Goal: Information Seeking & Learning: Learn about a topic

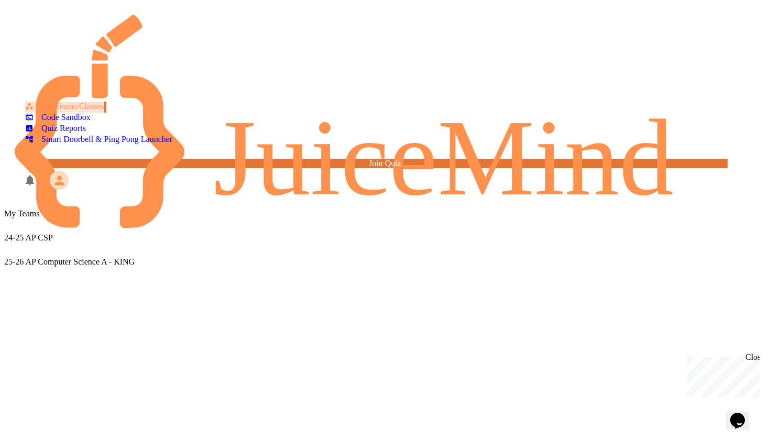
click at [273, 257] on div "25-26 AP Computer Science A - KING" at bounding box center [384, 261] width 761 height 9
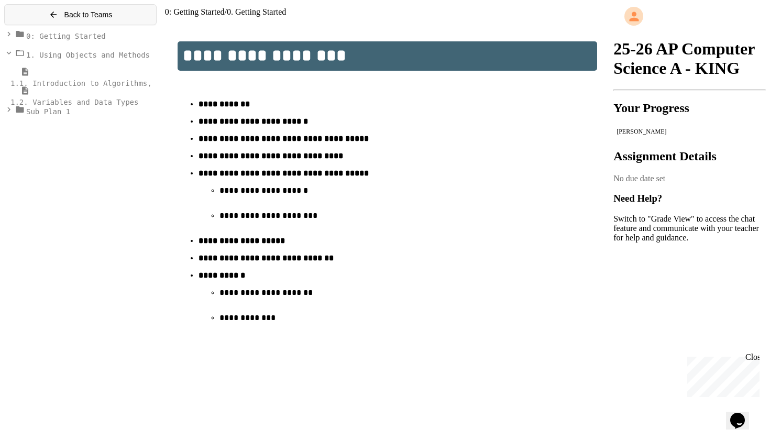
click at [73, 19] on span "Back to Teams" at bounding box center [88, 14] width 48 height 8
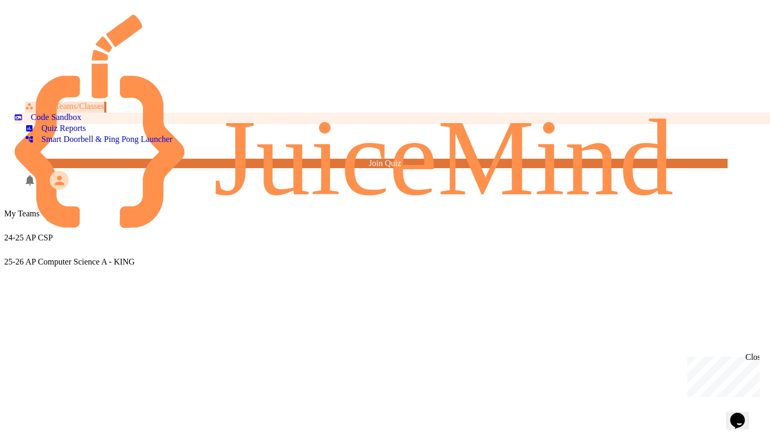
click at [68, 113] on link "Code Sandbox" at bounding box center [48, 119] width 68 height 12
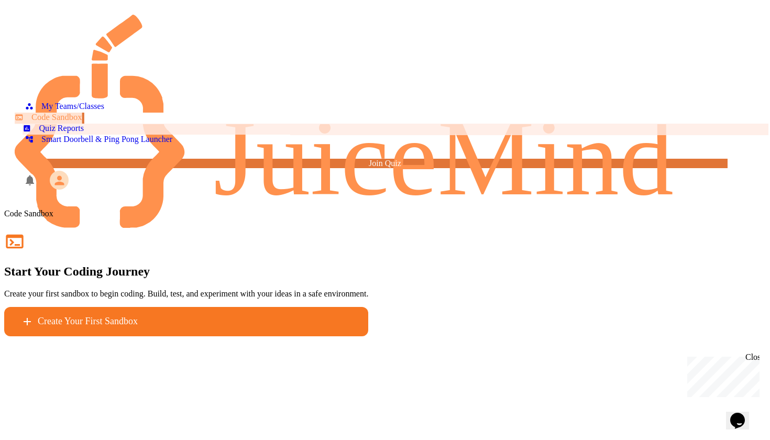
click at [69, 128] on div "Quiz Reports" at bounding box center [53, 128] width 61 height 9
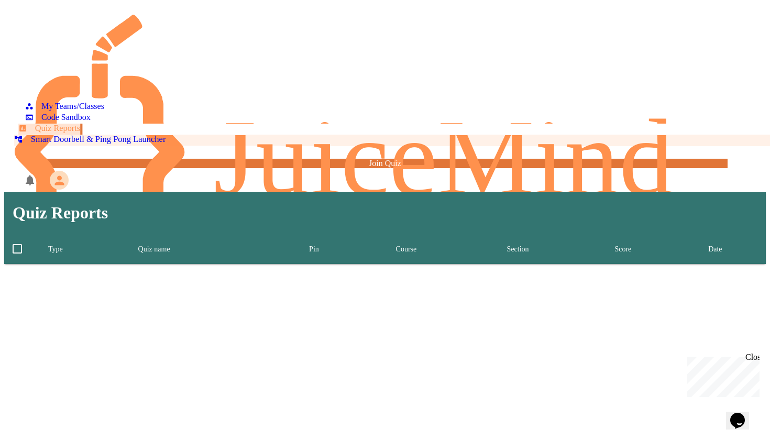
click at [71, 145] on div "Smart Doorbell & Ping Pong Launcher" at bounding box center [90, 140] width 152 height 10
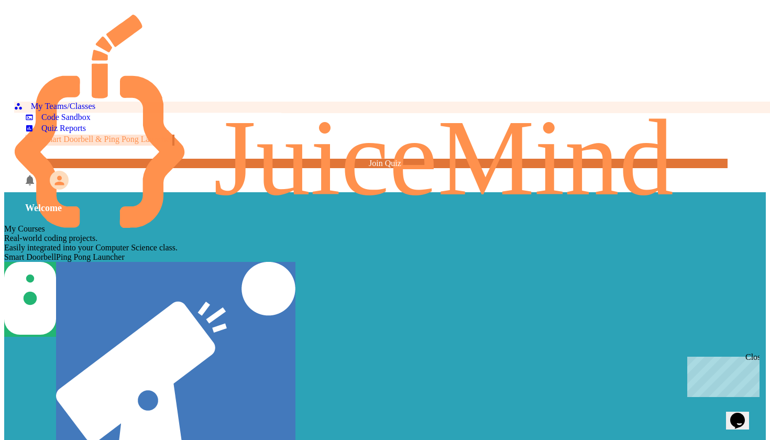
click at [58, 102] on div "My Teams/Classes" at bounding box center [54, 107] width 81 height 10
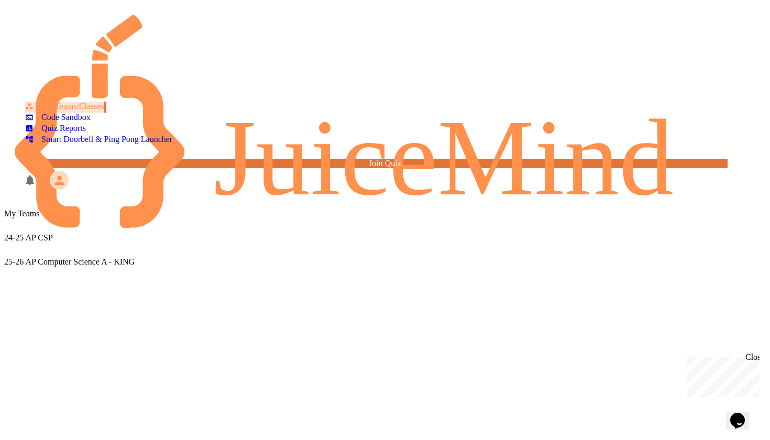
click at [255, 242] on div "25-26 AP Computer Science A - KING" at bounding box center [384, 254] width 761 height 24
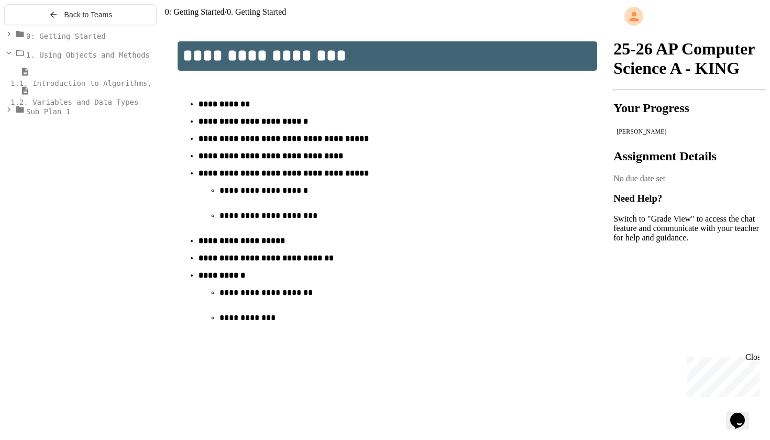
click at [103, 87] on span "1.1. Introduction to Algorithms, Programming, and Compilers" at bounding box center [140, 83] width 260 height 8
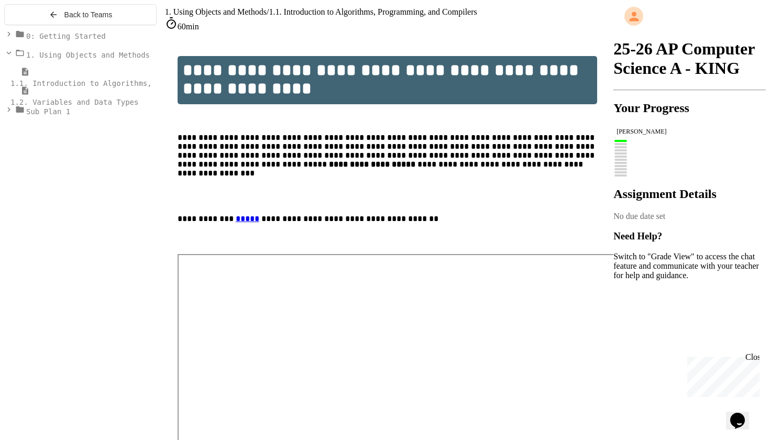
click at [106, 106] on span "1.2. Variables and Data Types" at bounding box center [74, 102] width 128 height 8
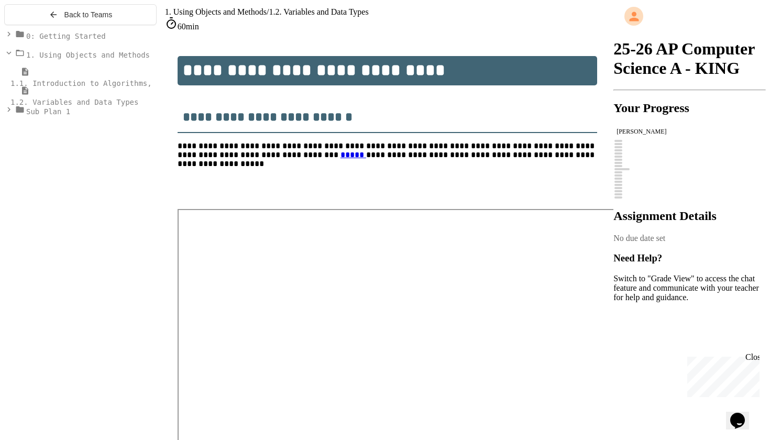
scroll to position [71, 0]
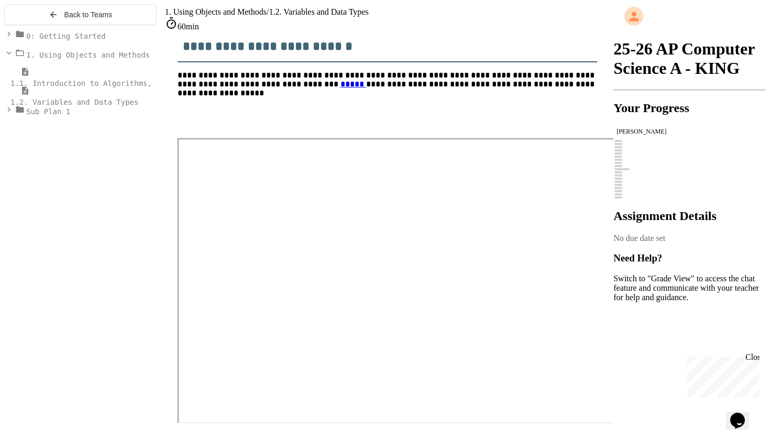
click at [61, 116] on div "Sub Plan 1" at bounding box center [80, 111] width 152 height 12
click at [53, 40] on span "0: Getting Started" at bounding box center [66, 36] width 80 height 8
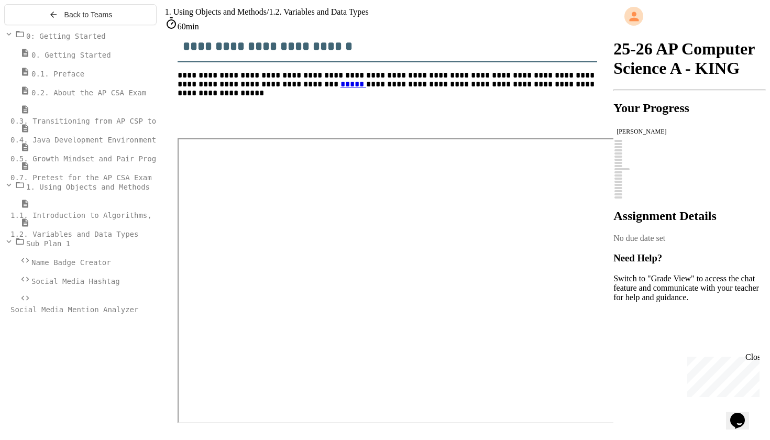
click at [63, 182] on span "0.7. Pretest for the AP CSA Exam" at bounding box center [80, 177] width 141 height 8
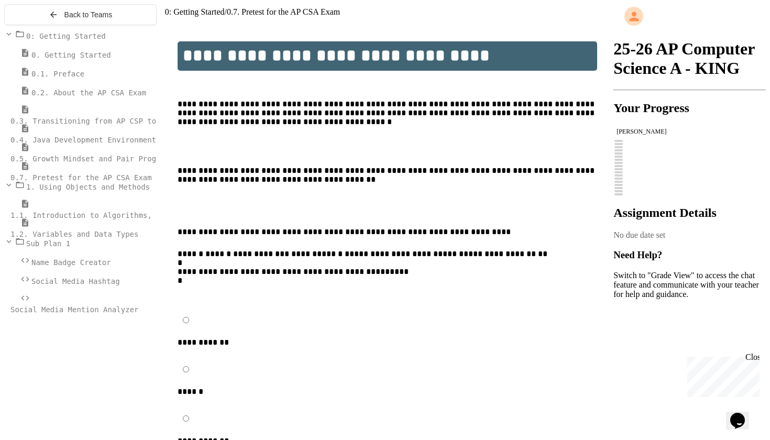
drag, startPoint x: 63, startPoint y: 175, endPoint x: 60, endPoint y: 48, distance: 126.8
click at [60, 40] on span "0: Getting Started" at bounding box center [66, 36] width 80 height 8
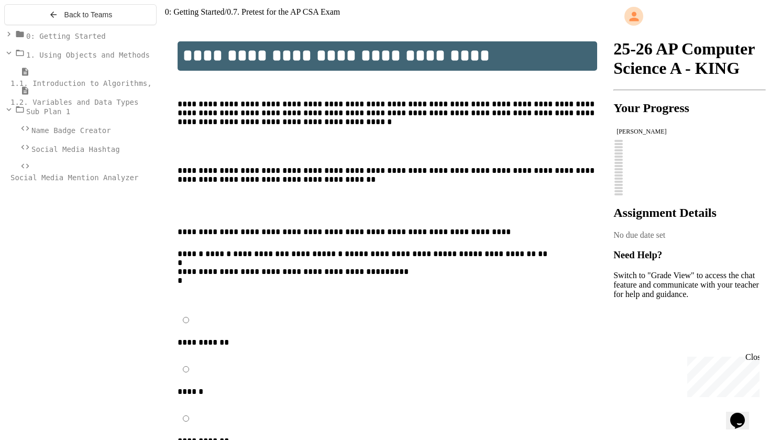
click at [55, 40] on span "0: Getting Started" at bounding box center [66, 36] width 80 height 8
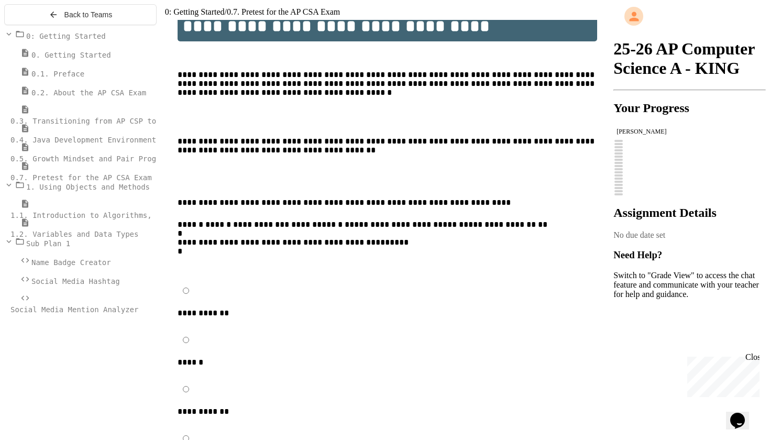
click at [60, 267] on span "Name Badge Creator" at bounding box center [71, 262] width 80 height 8
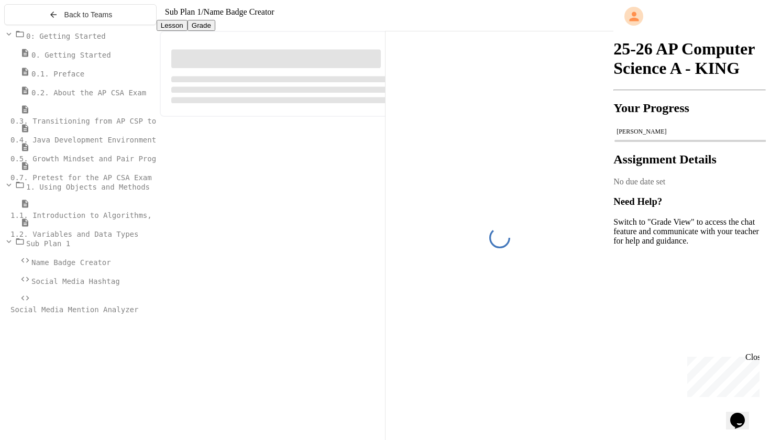
scroll to position [29, 0]
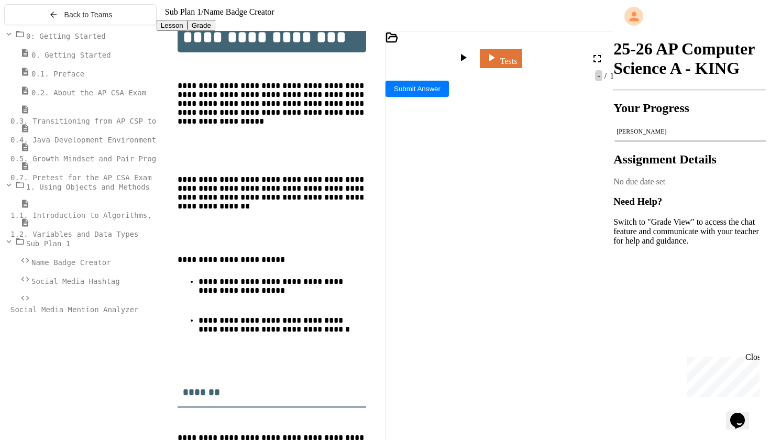
click at [32, 248] on span "Sub Plan 1" at bounding box center [48, 243] width 44 height 8
click at [40, 238] on span "1.2. Variables and Data Types" at bounding box center [74, 234] width 128 height 8
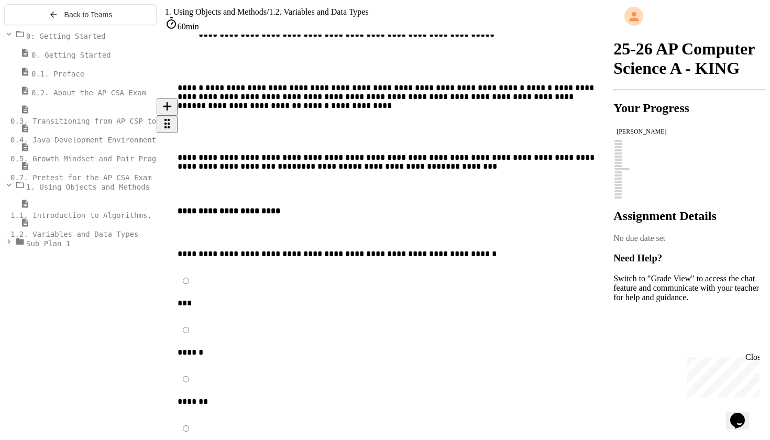
scroll to position [1000, 0]
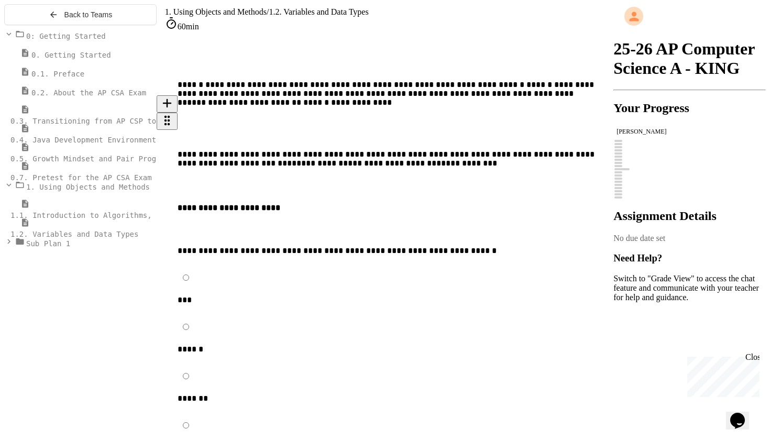
click at [224, 295] on div "***" at bounding box center [396, 302] width 436 height 14
click at [223, 295] on p "***" at bounding box center [362, 302] width 369 height 14
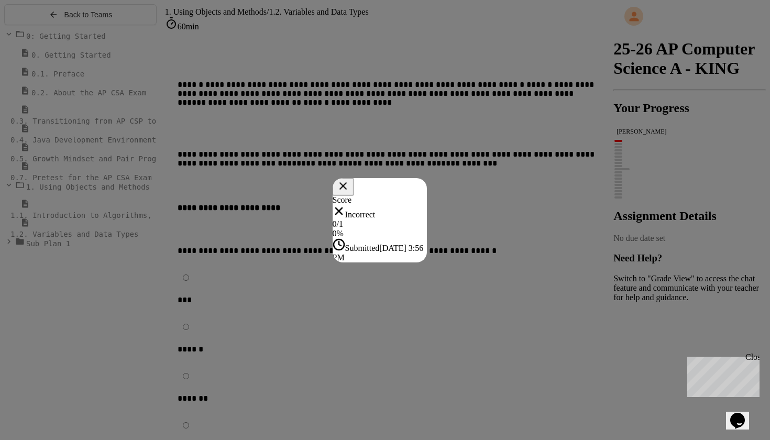
click at [354, 178] on button at bounding box center [342, 187] width 21 height 18
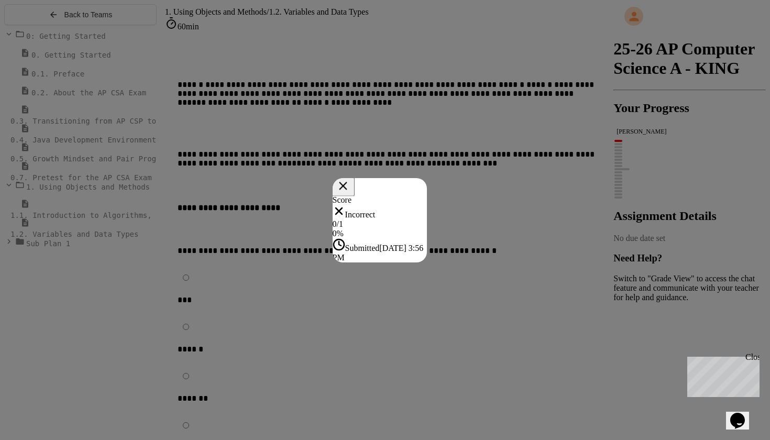
click at [349, 179] on icon at bounding box center [343, 186] width 14 height 14
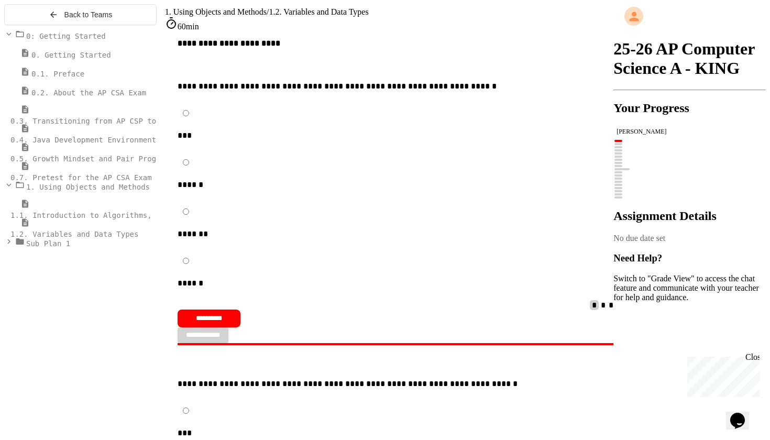
scroll to position [1220, 0]
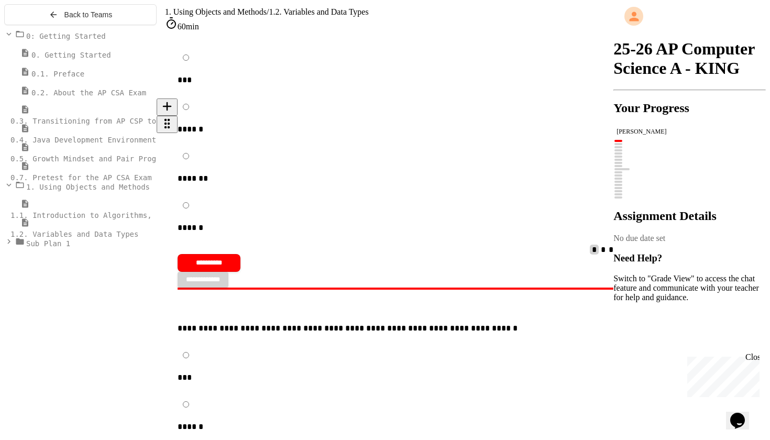
click at [221, 373] on p "***" at bounding box center [362, 380] width 369 height 14
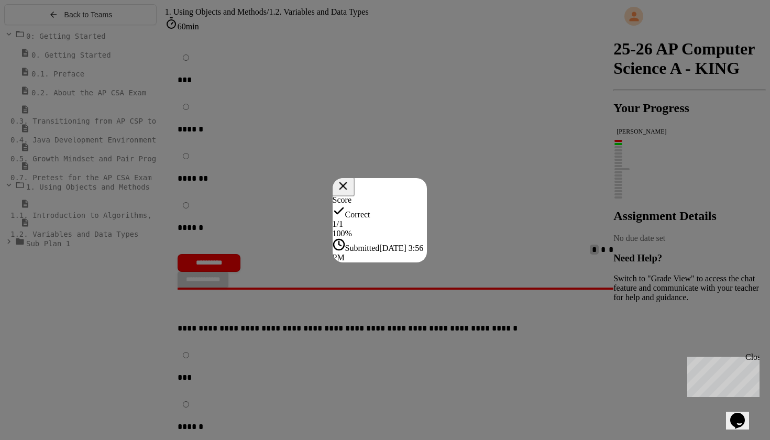
click at [349, 179] on icon at bounding box center [343, 186] width 14 height 14
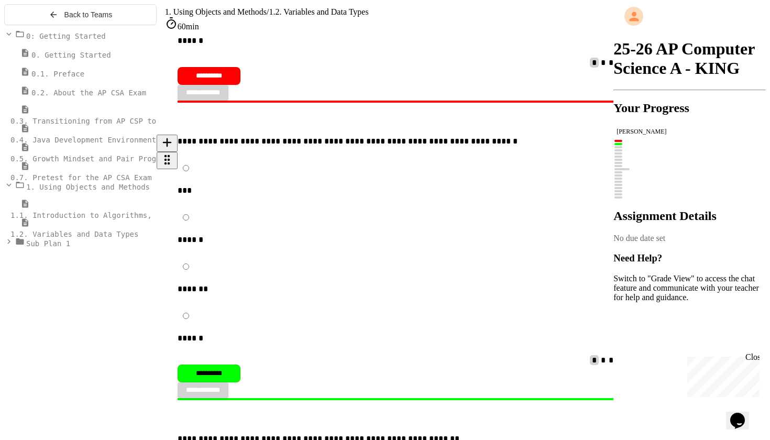
scroll to position [1407, 0]
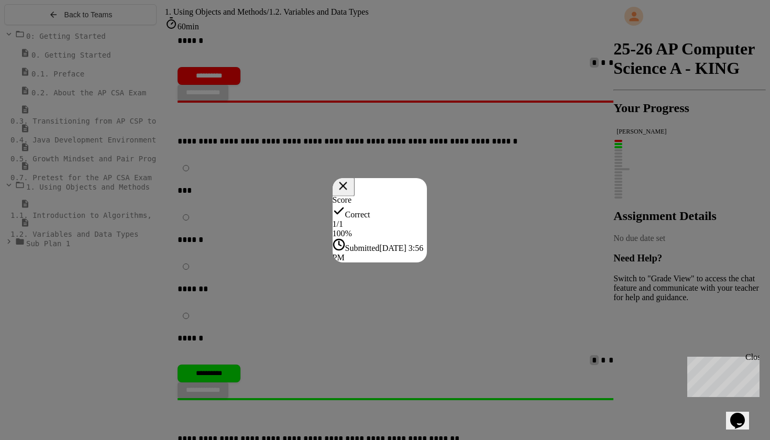
click at [349, 179] on icon at bounding box center [343, 186] width 14 height 14
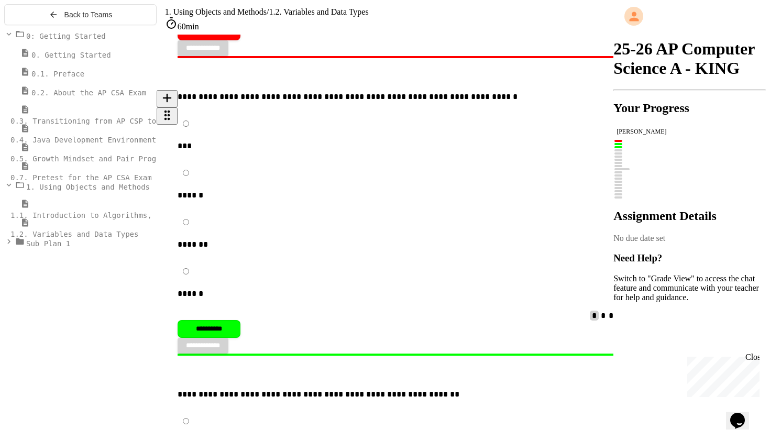
scroll to position [1629, 0]
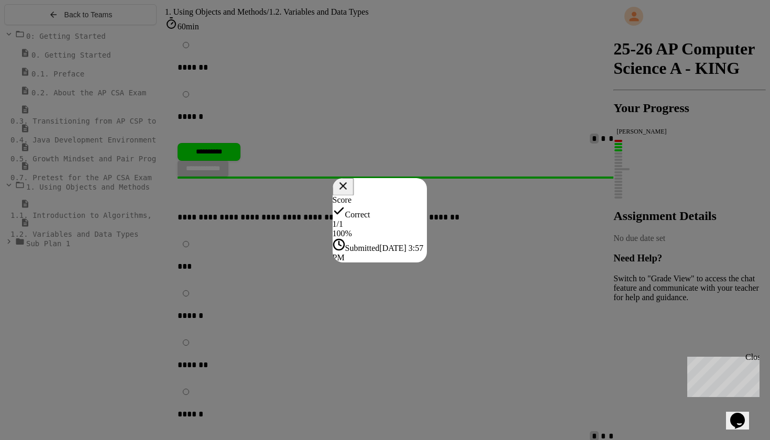
click at [349, 179] on icon at bounding box center [342, 185] width 13 height 13
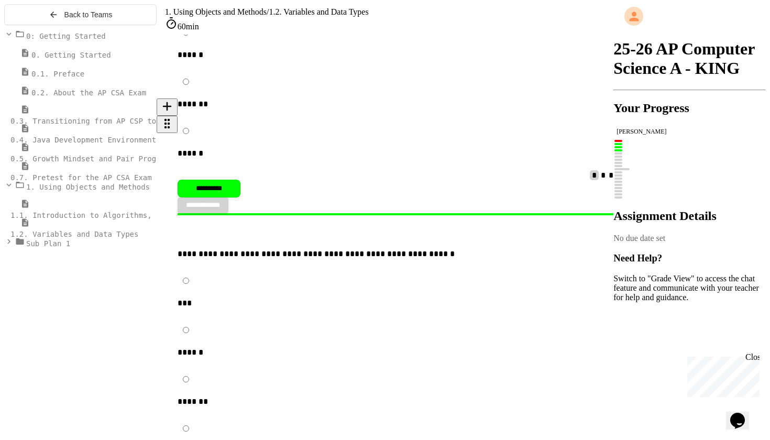
scroll to position [1896, 0]
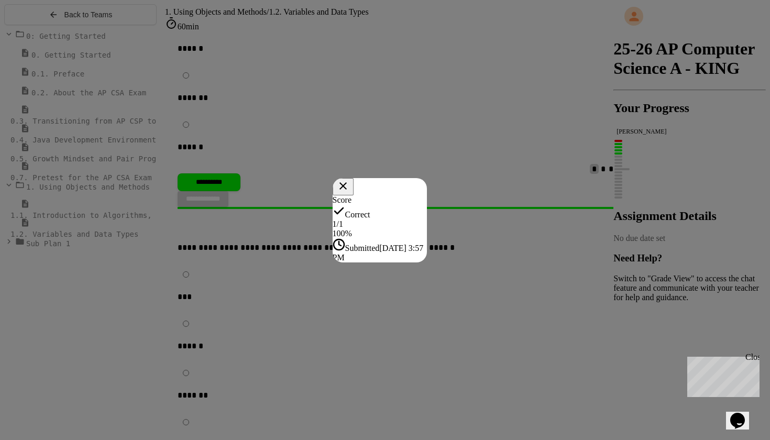
click at [347, 182] on icon at bounding box center [342, 185] width 7 height 7
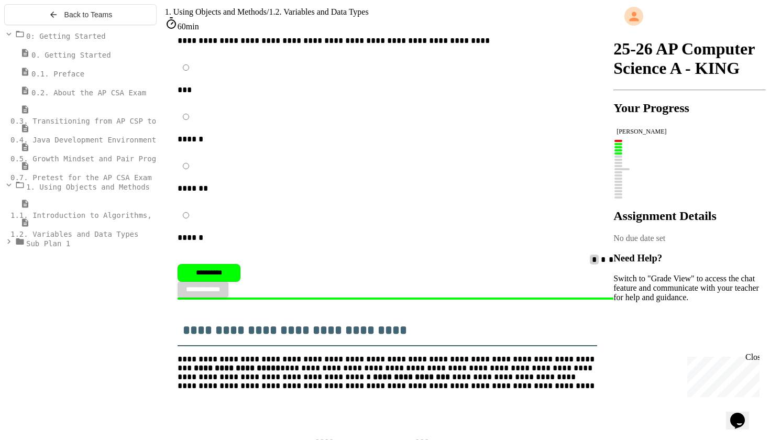
scroll to position [2394, 0]
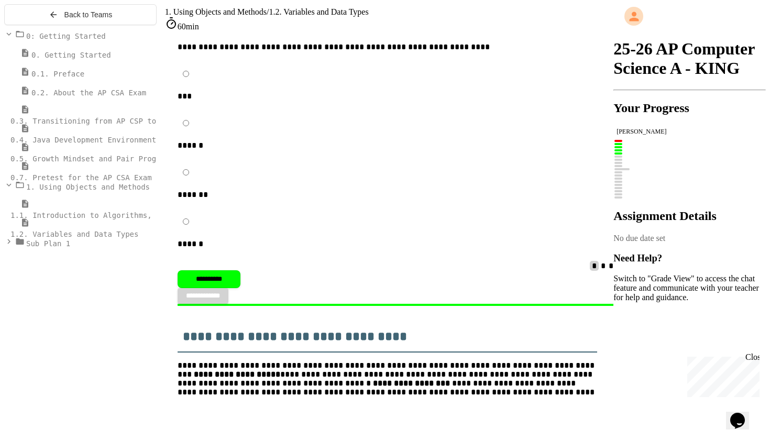
click at [72, 220] on div "1.1. Introduction to Algorithms, Programming, and Compilers" at bounding box center [80, 209] width 152 height 21
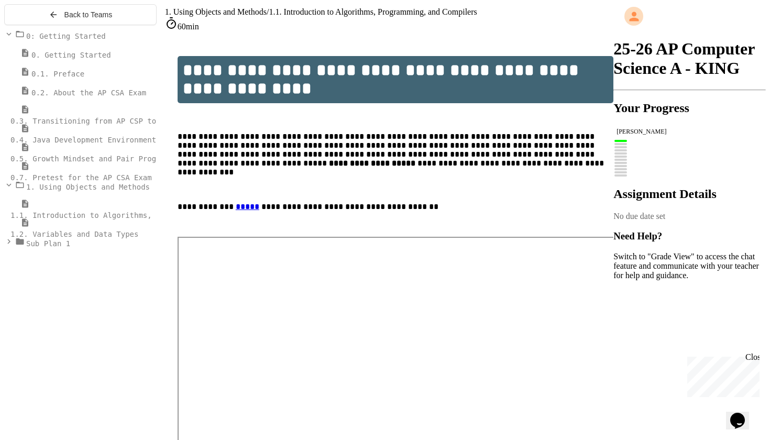
click at [71, 238] on span "1.2. Variables and Data Types" at bounding box center [74, 234] width 128 height 8
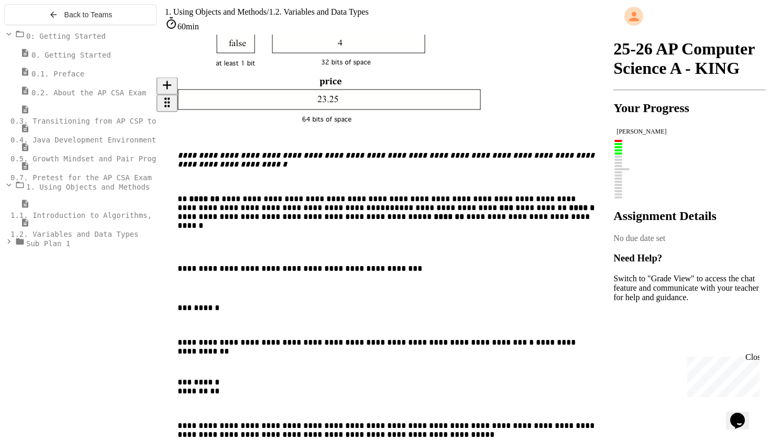
scroll to position [2920, 0]
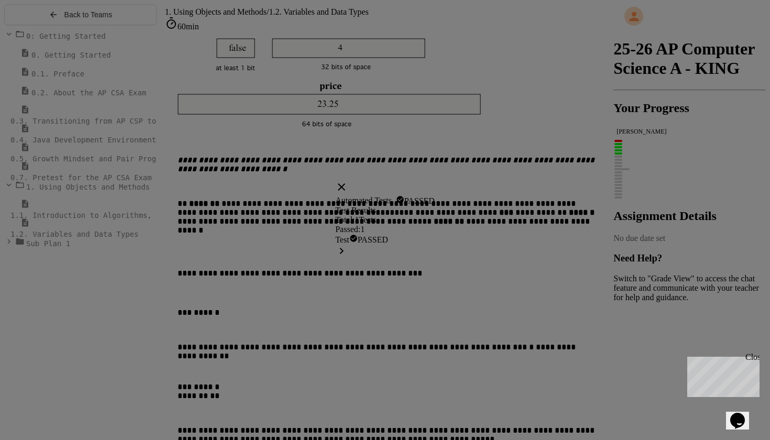
click at [381, 259] on div "Test PASSED" at bounding box center [385, 246] width 100 height 25
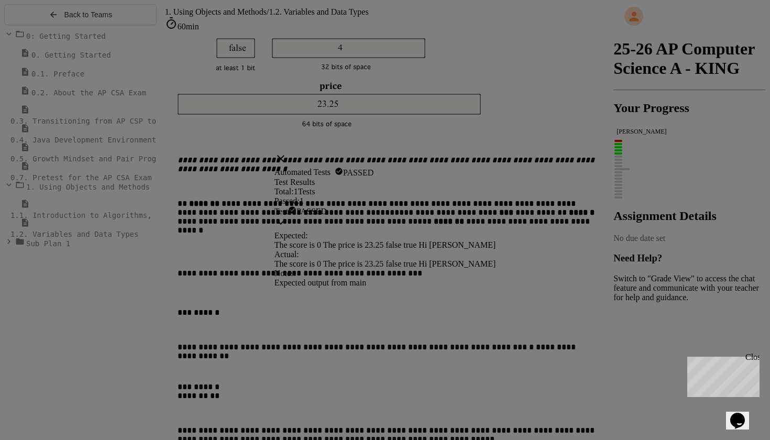
click at [287, 152] on icon at bounding box center [280, 158] width 13 height 13
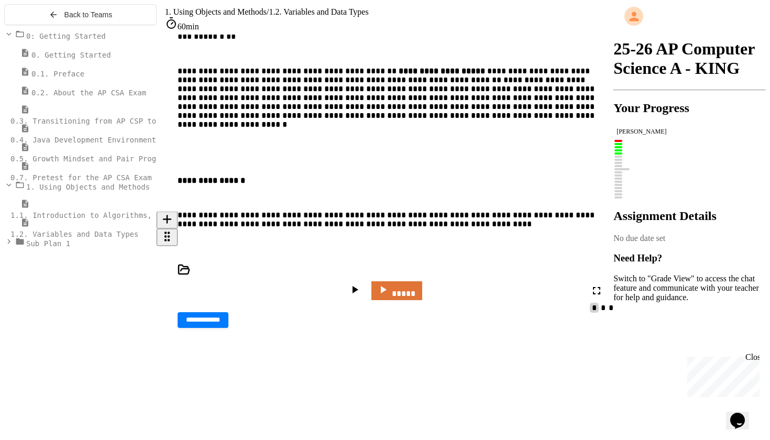
scroll to position [3365, 0]
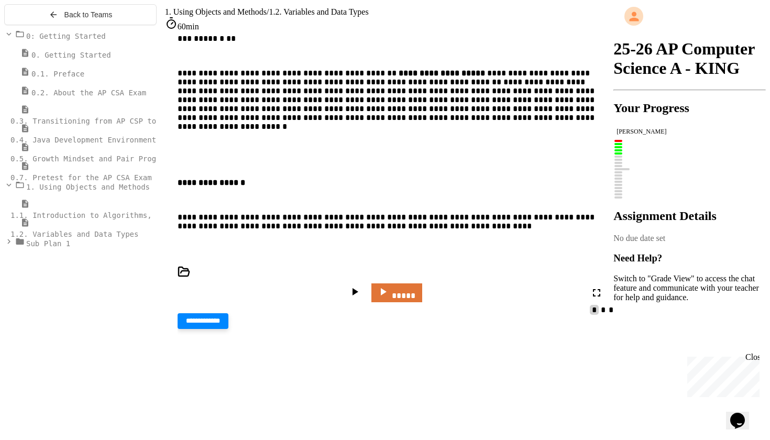
click at [220, 317] on span "**********" at bounding box center [203, 320] width 34 height 7
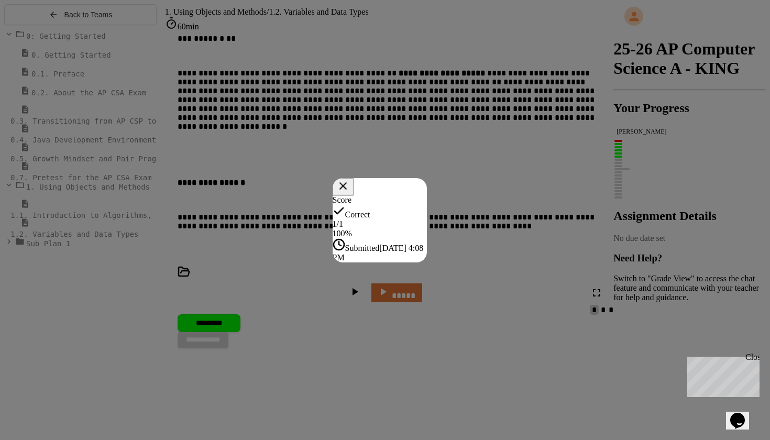
click at [349, 179] on icon at bounding box center [342, 185] width 13 height 13
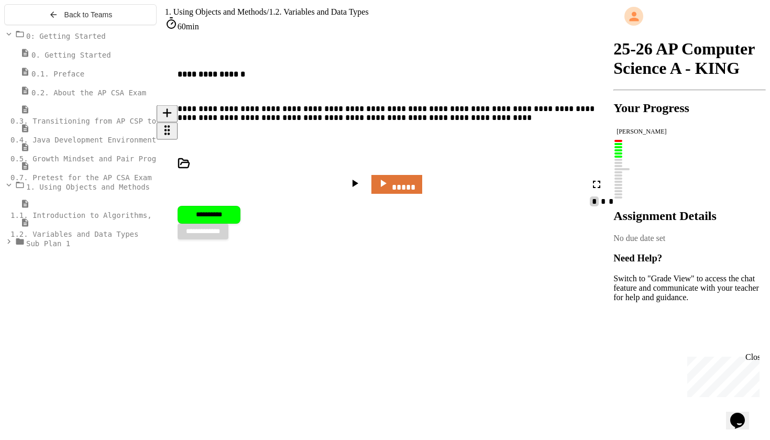
scroll to position [3473, 0]
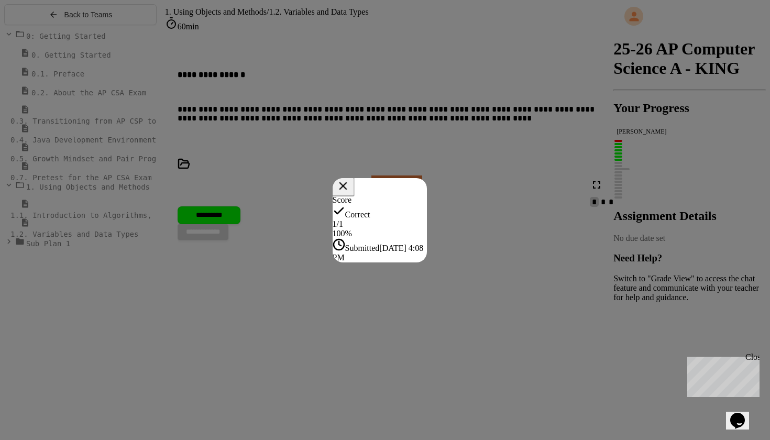
click at [350, 179] on icon at bounding box center [343, 186] width 14 height 14
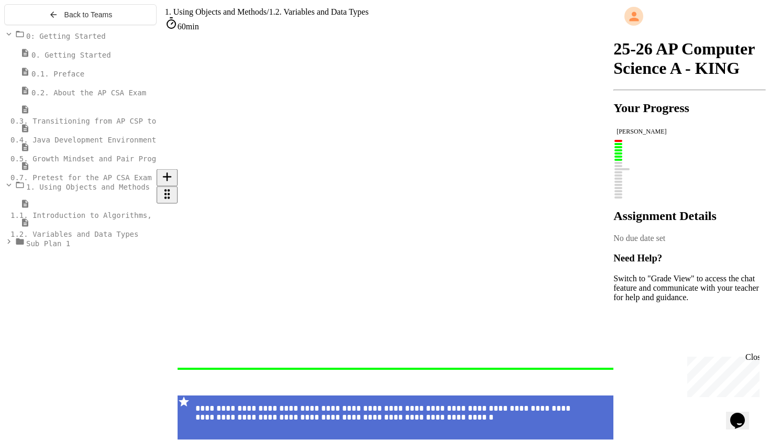
scroll to position [3838, 0]
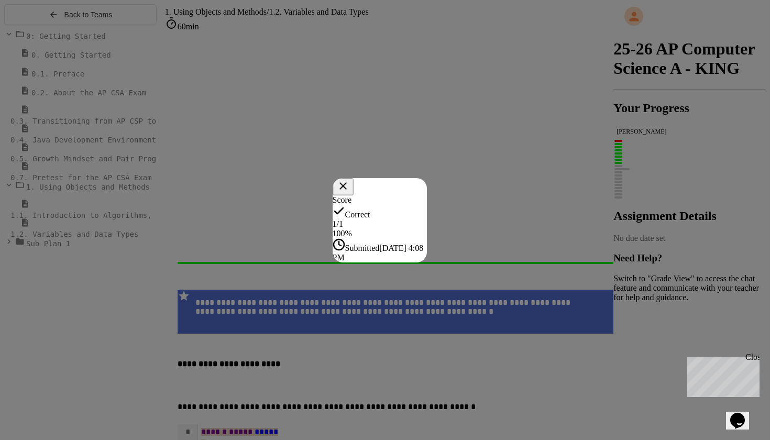
click at [354, 178] on button at bounding box center [343, 186] width 21 height 17
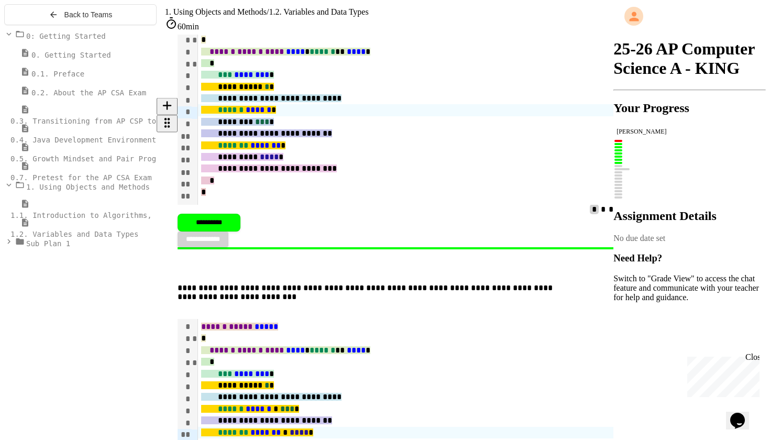
scroll to position [4238, 0]
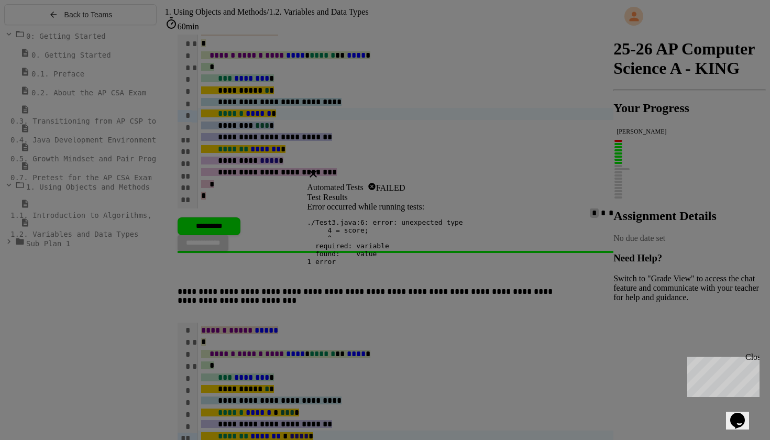
click at [319, 168] on icon at bounding box center [313, 174] width 13 height 13
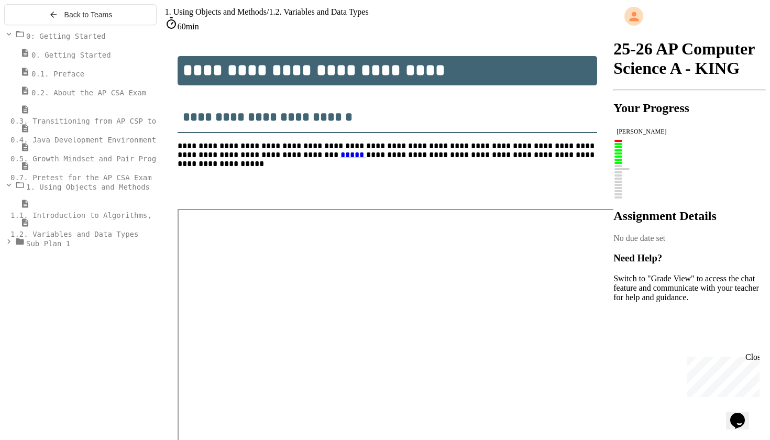
scroll to position [4238, 0]
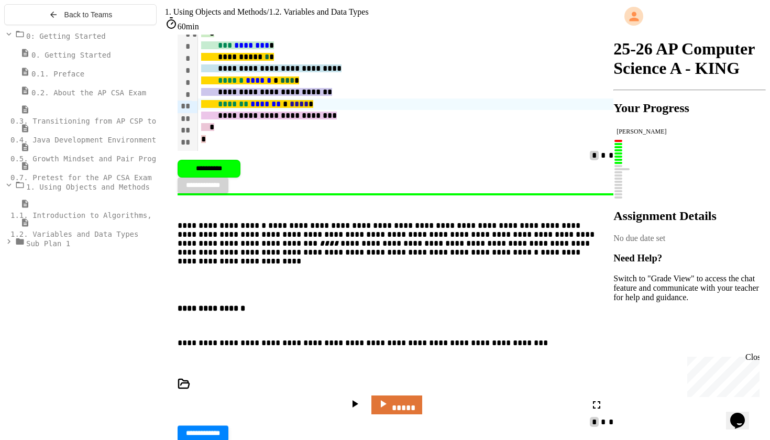
click at [228, 426] on button "**********" at bounding box center [203, 434] width 51 height 16
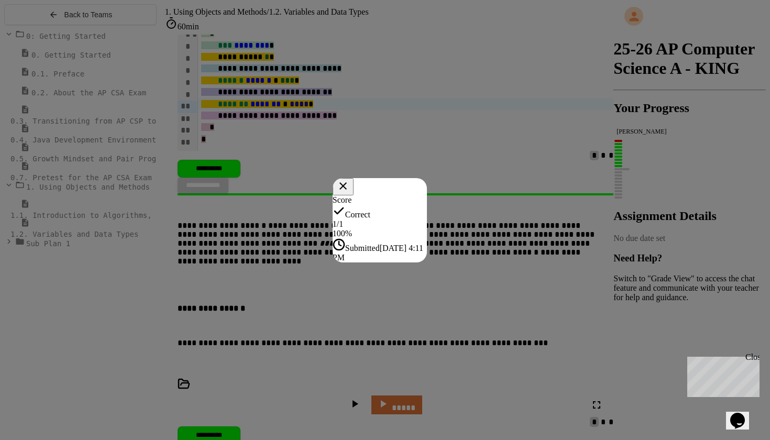
click at [354, 178] on button at bounding box center [343, 186] width 21 height 17
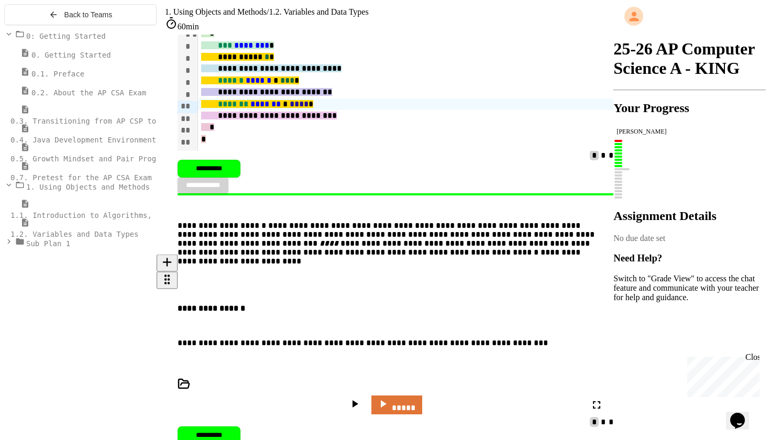
scroll to position [4661, 0]
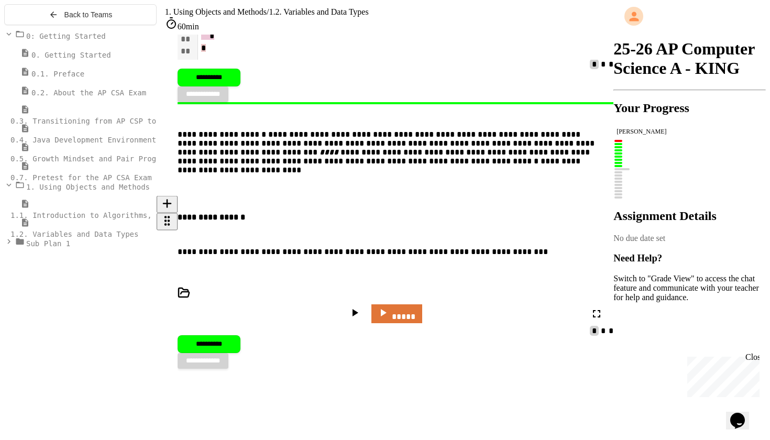
type input "***"
type input "*"
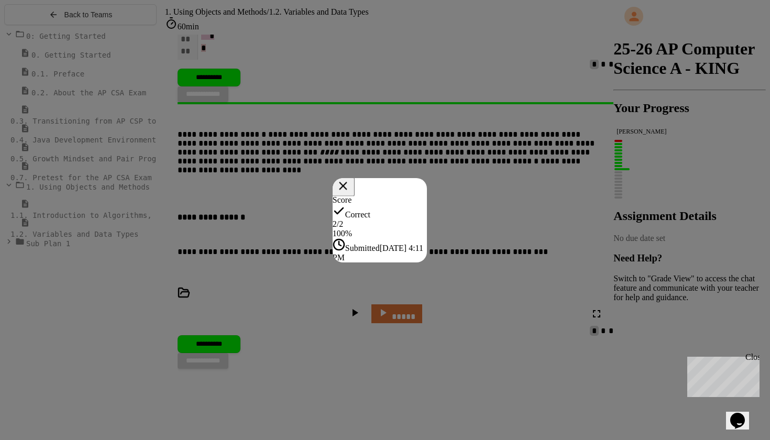
click at [350, 179] on icon at bounding box center [343, 186] width 14 height 14
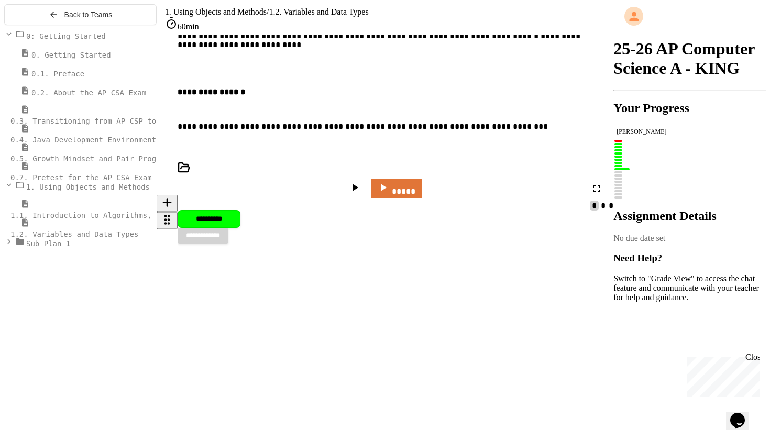
scroll to position [4803, 0]
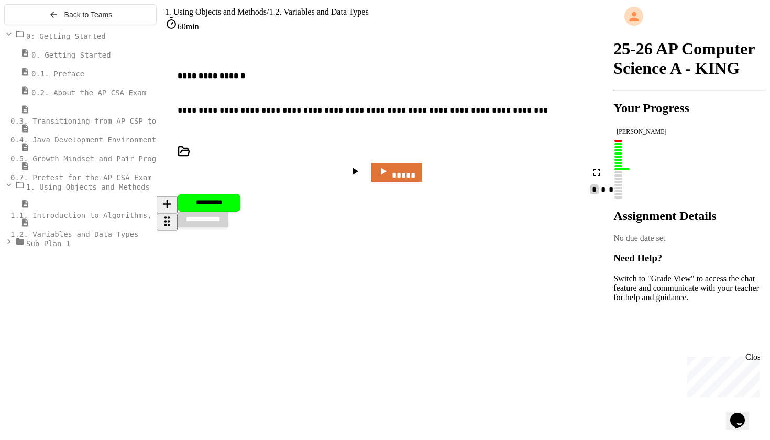
type input "******"
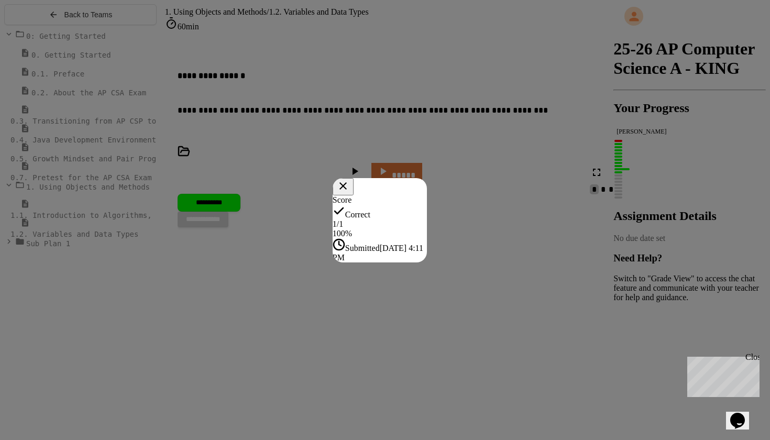
click at [349, 180] on icon at bounding box center [343, 186] width 13 height 13
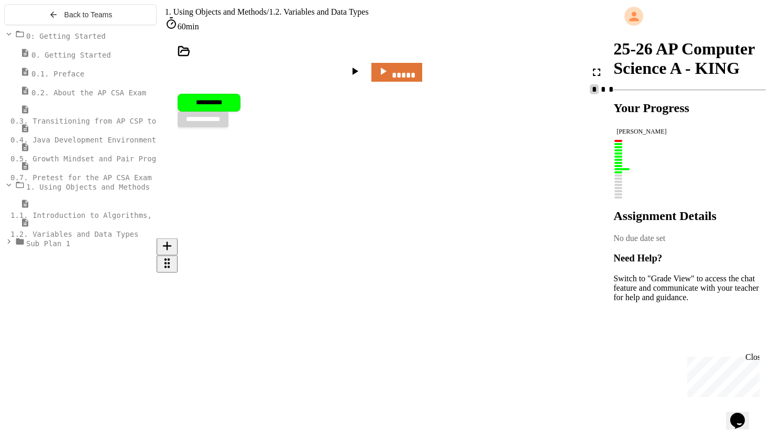
scroll to position [4994, 0]
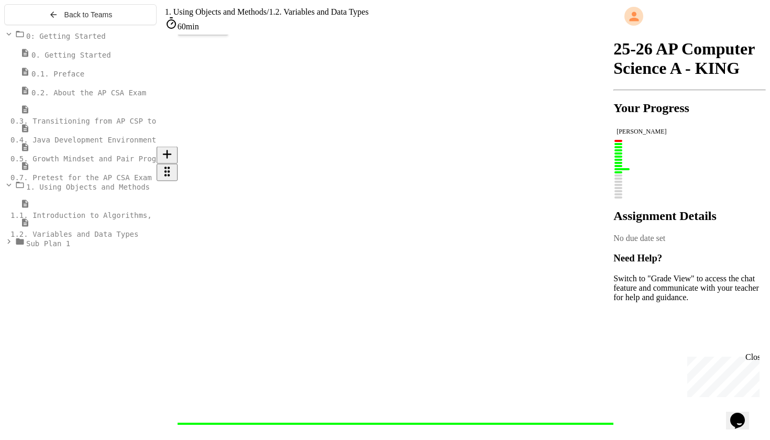
type input "***"
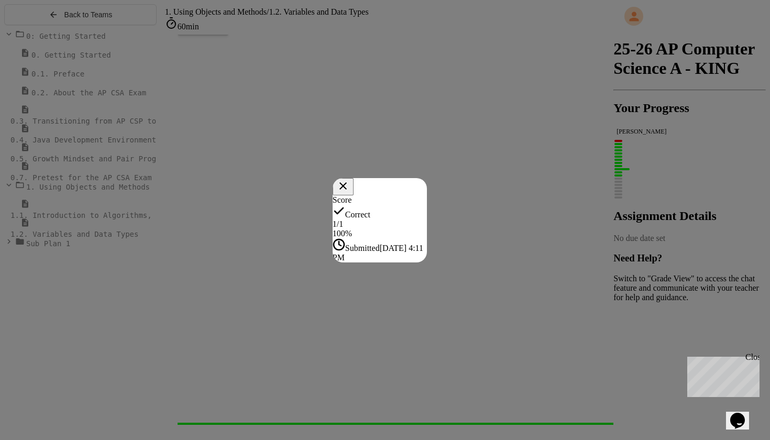
click at [347, 182] on icon at bounding box center [342, 185] width 7 height 7
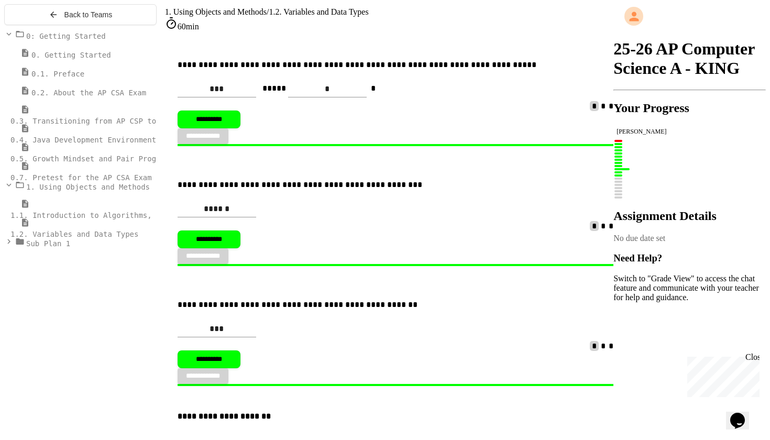
scroll to position [5331, 0]
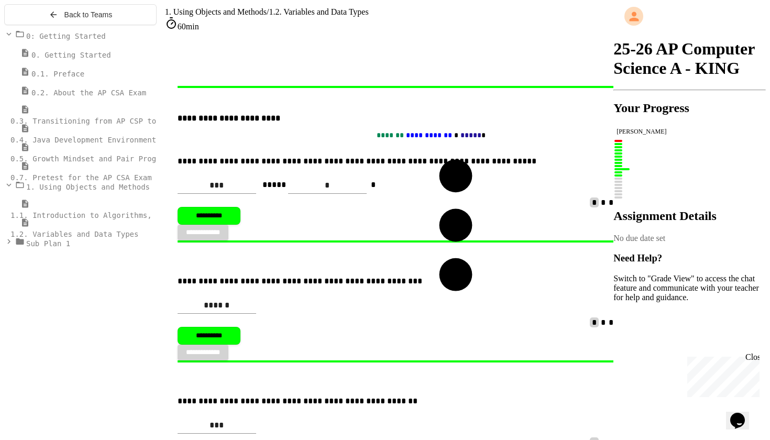
drag, startPoint x: 290, startPoint y: 145, endPoint x: 454, endPoint y: 143, distance: 163.4
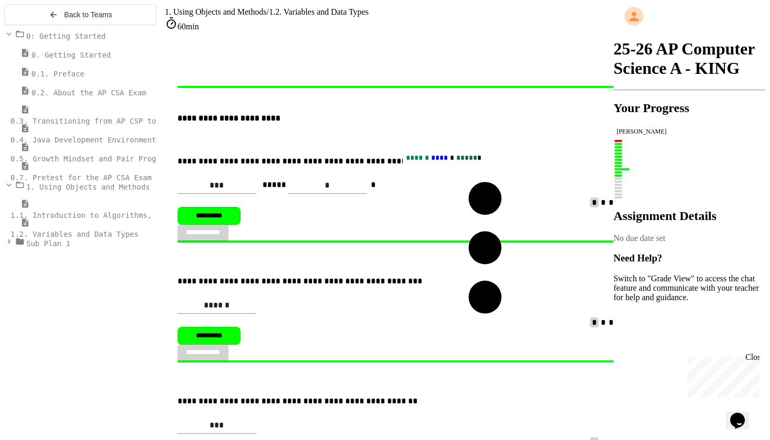
drag, startPoint x: 251, startPoint y: 143, endPoint x: 443, endPoint y: 164, distance: 192.9
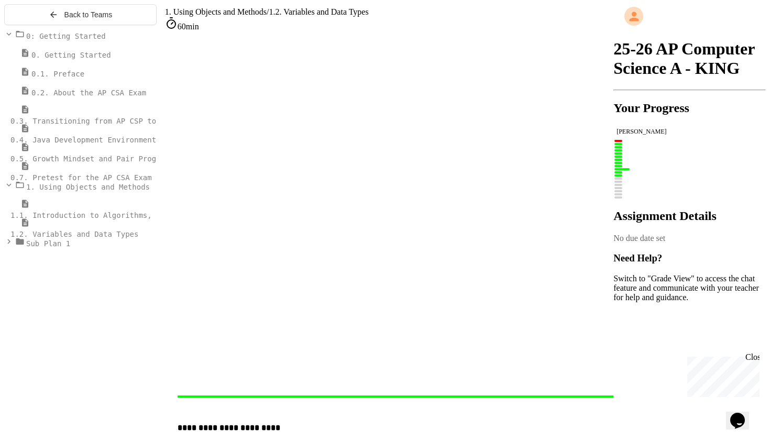
scroll to position [5351, 0]
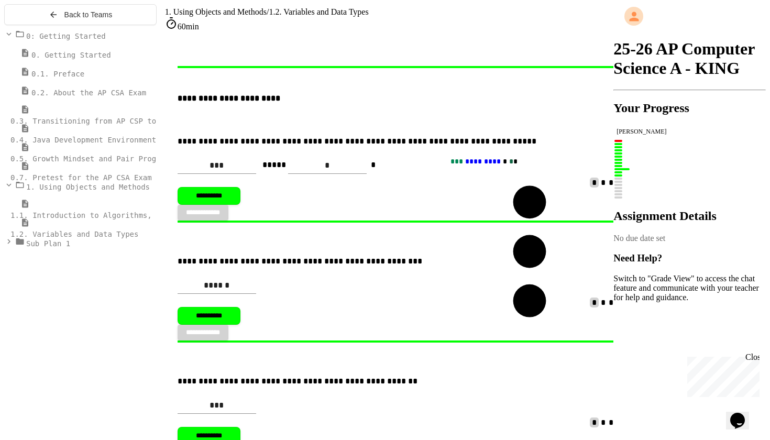
drag, startPoint x: 256, startPoint y: 137, endPoint x: 490, endPoint y: 169, distance: 236.9
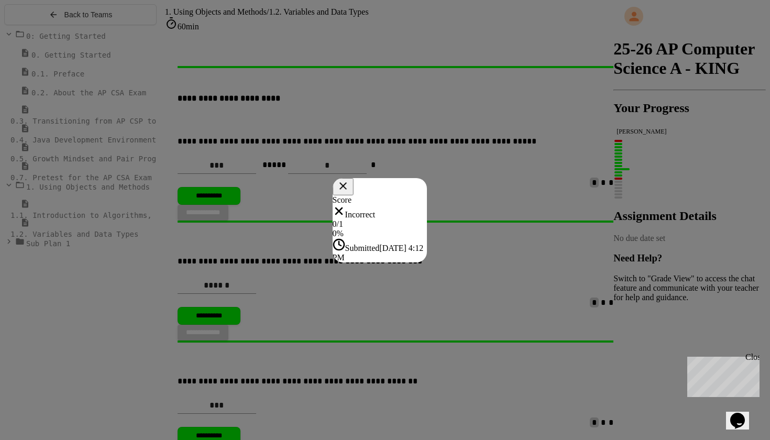
click at [349, 180] on icon at bounding box center [343, 186] width 13 height 13
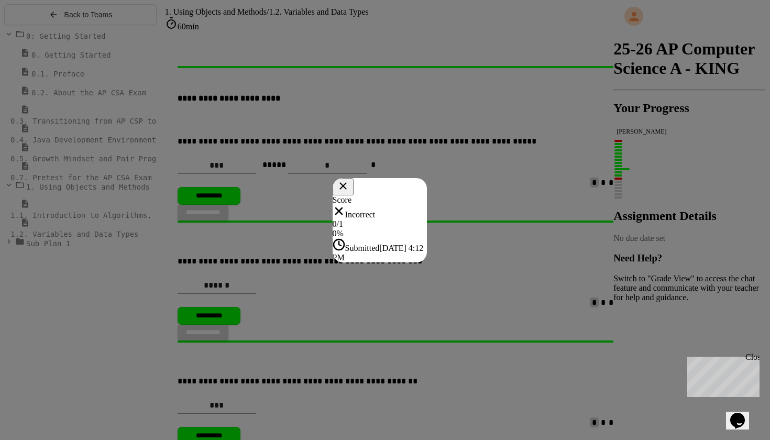
click at [382, 219] on div "0 / 1" at bounding box center [380, 223] width 95 height 9
click at [376, 210] on span "Incorrect" at bounding box center [360, 214] width 30 height 9
click at [349, 179] on icon at bounding box center [342, 185] width 13 height 13
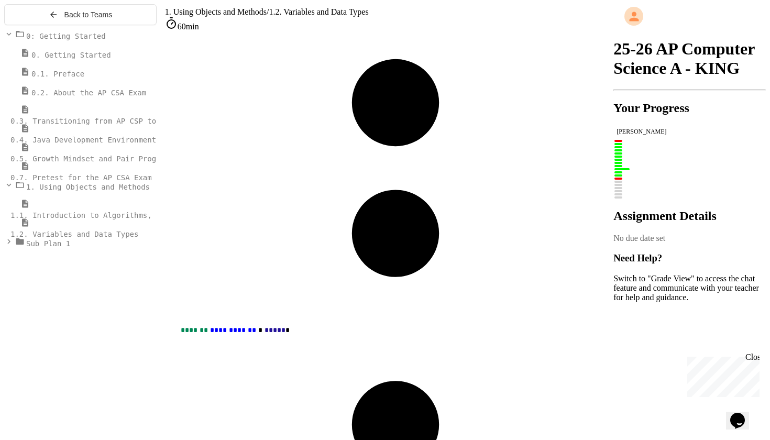
scroll to position [6565, 0]
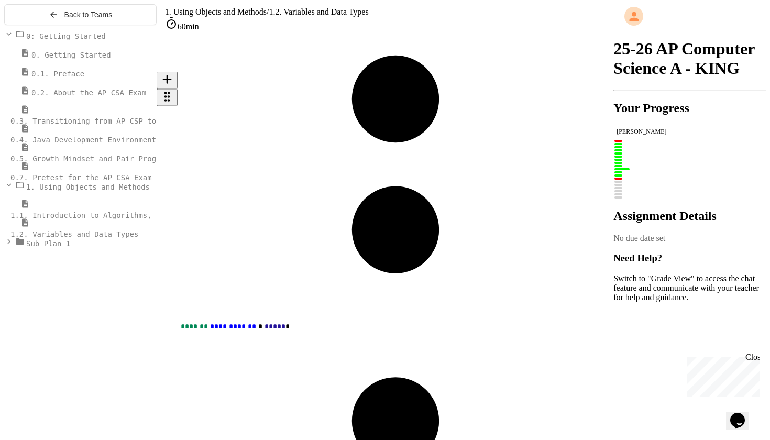
type input "********"
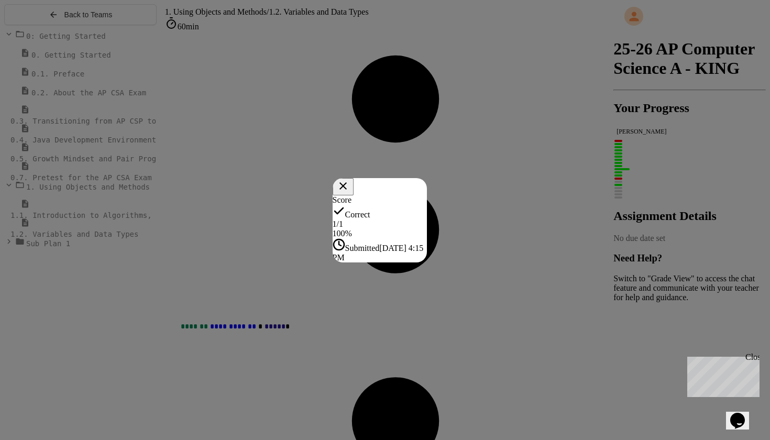
click at [349, 179] on icon at bounding box center [343, 185] width 13 height 13
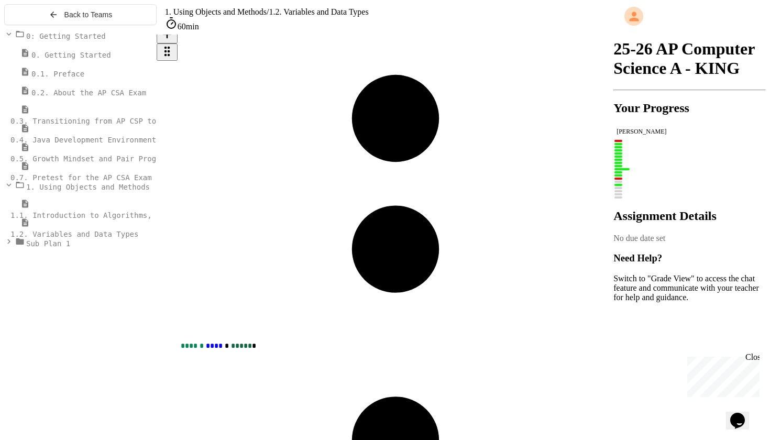
scroll to position [5937, 0]
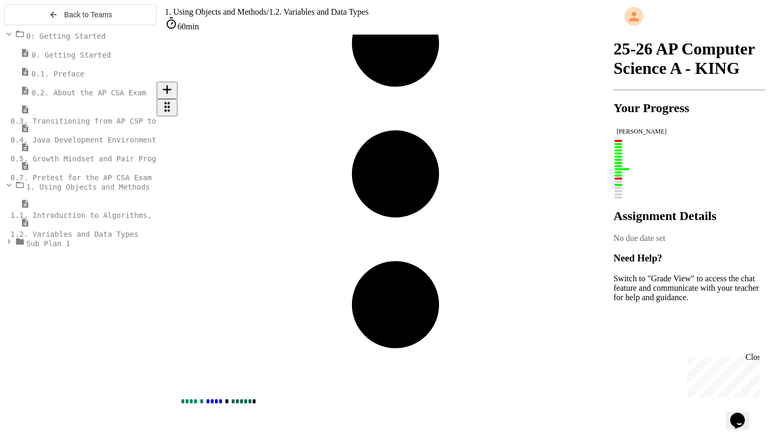
scroll to position [6072, 0]
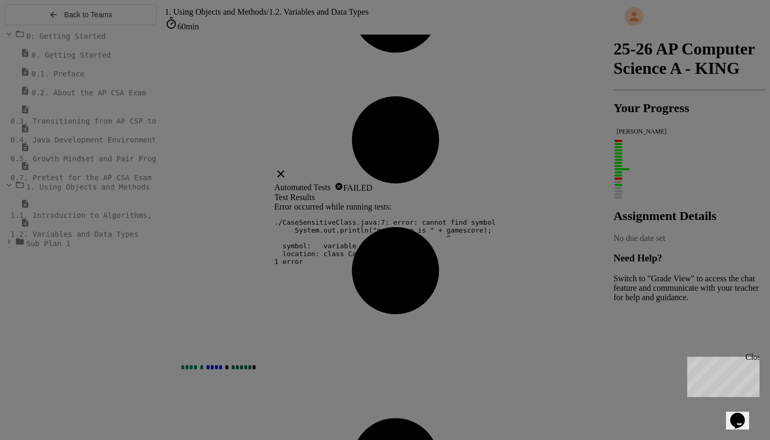
click at [287, 173] on link at bounding box center [280, 177] width 13 height 9
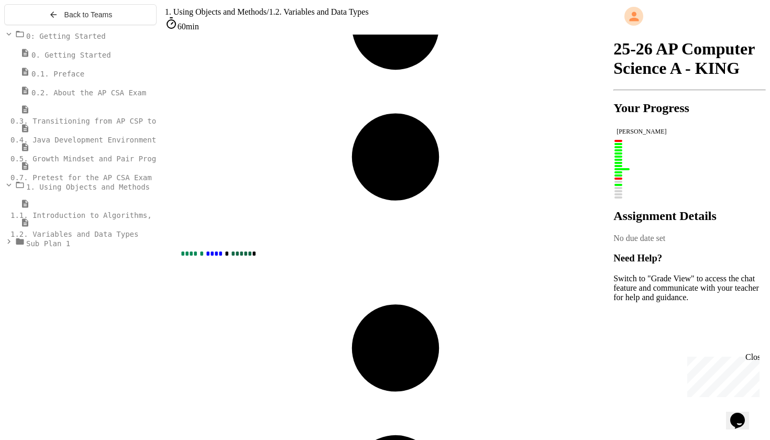
scroll to position [6203, 0]
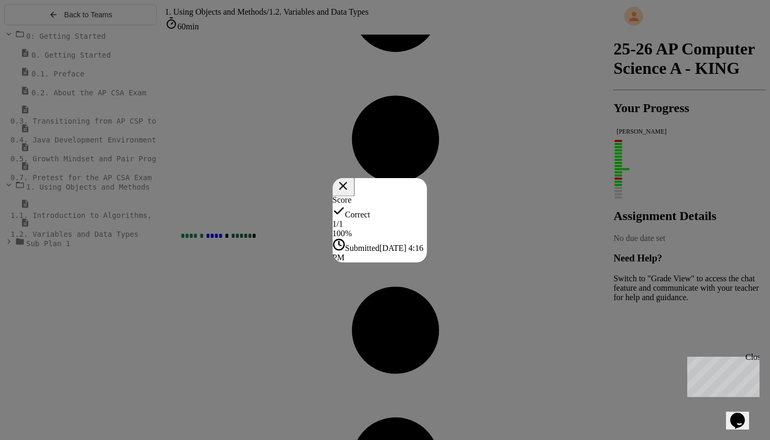
click at [349, 179] on icon at bounding box center [343, 186] width 14 height 14
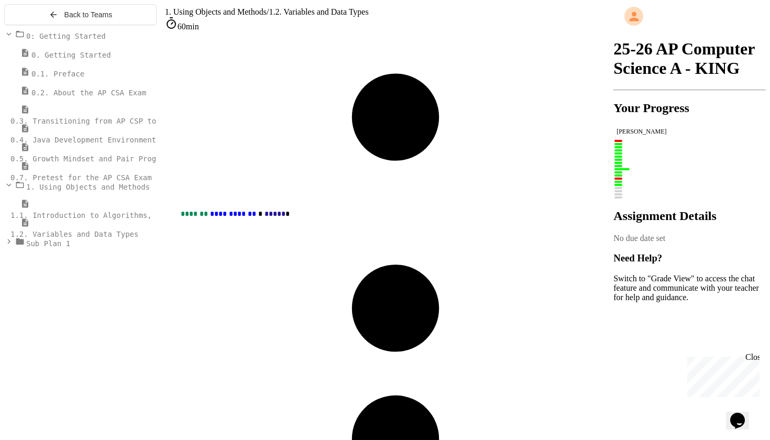
scroll to position [6678, 0]
type input "********"
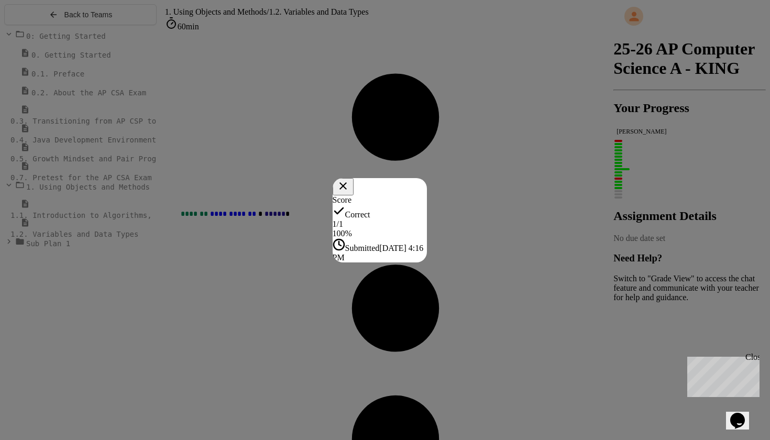
drag, startPoint x: 495, startPoint y: 100, endPoint x: 511, endPoint y: 248, distance: 149.0
click at [427, 248] on div "Score Correct 1 / 1 100 % Submitted [DATE] 4:16 PM" at bounding box center [380, 228] width 95 height 67
click at [347, 182] on icon at bounding box center [343, 186] width 8 height 8
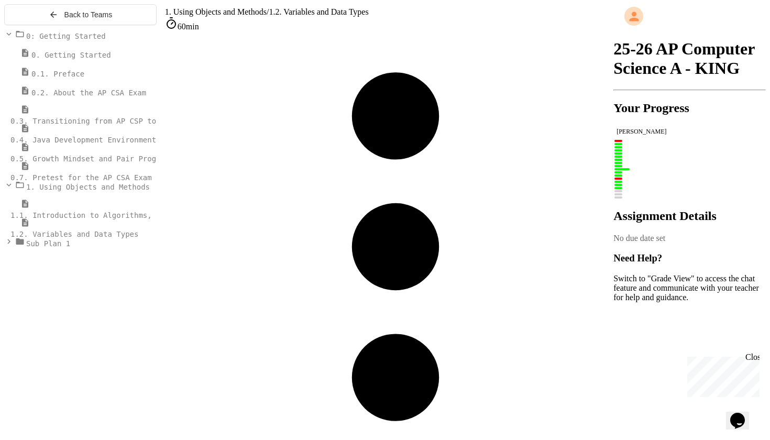
scroll to position [6895, 0]
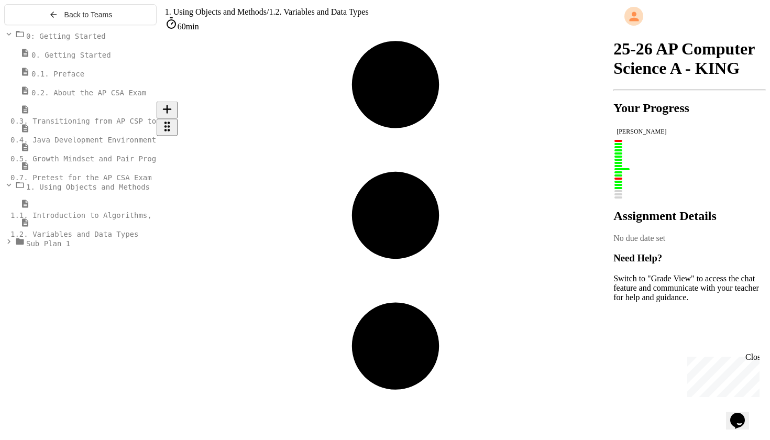
scroll to position [6841, 0]
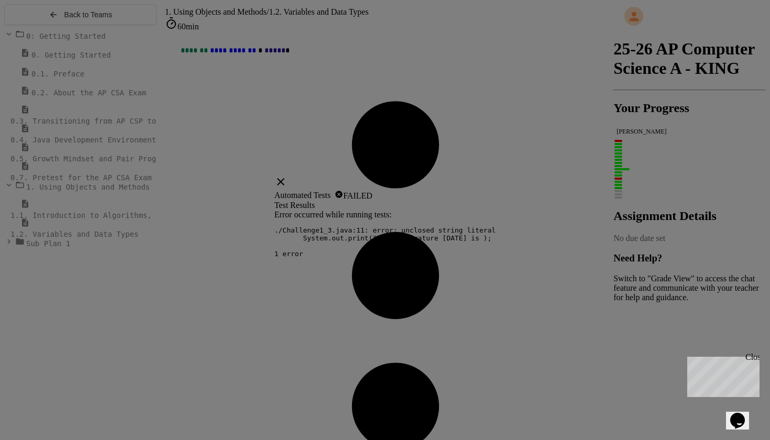
click at [287, 175] on icon at bounding box center [280, 181] width 13 height 13
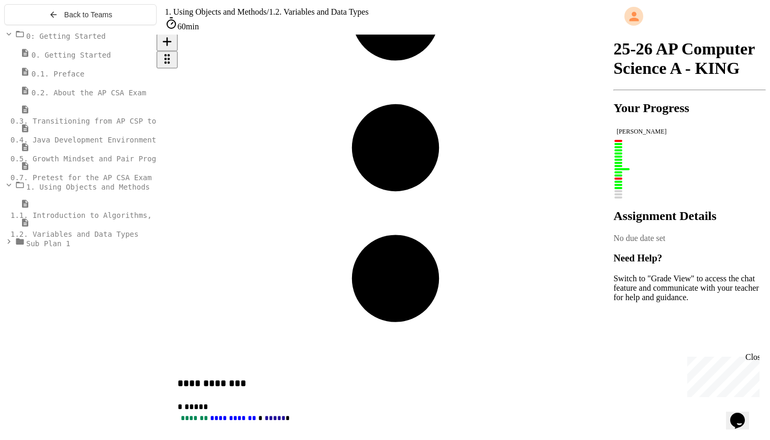
drag, startPoint x: 326, startPoint y: 202, endPoint x: 435, endPoint y: 198, distance: 109.0
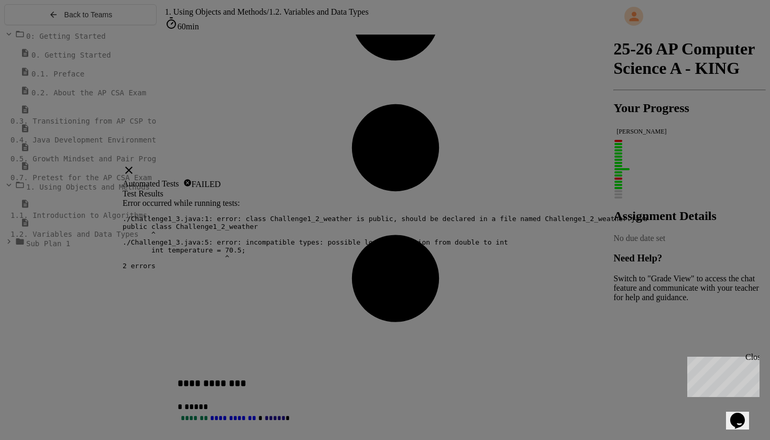
click at [135, 169] on link at bounding box center [129, 173] width 13 height 9
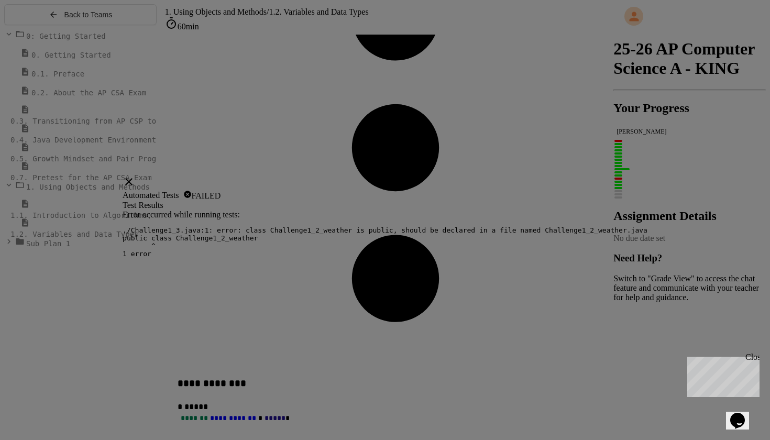
click at [135, 175] on icon at bounding box center [129, 181] width 13 height 13
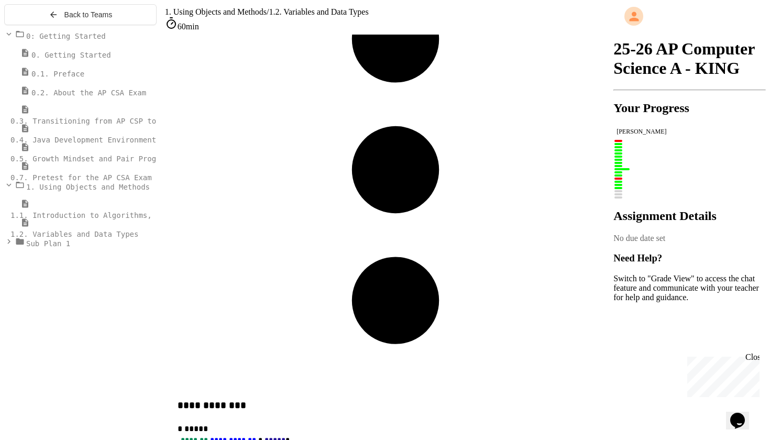
scroll to position [6950, 0]
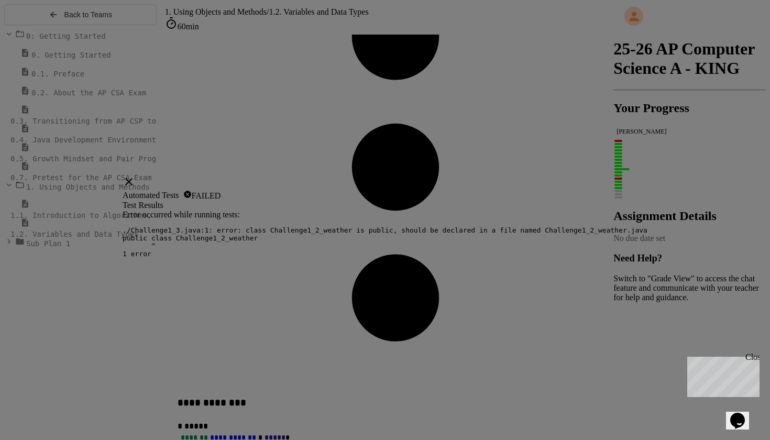
click at [135, 175] on icon at bounding box center [129, 181] width 13 height 13
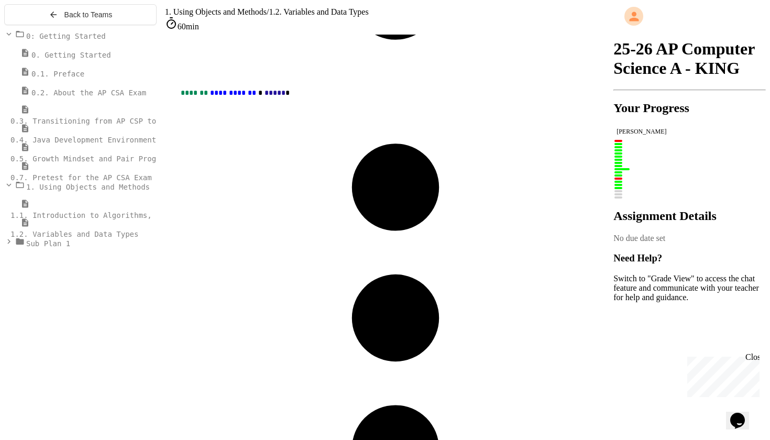
scroll to position [6821, 0]
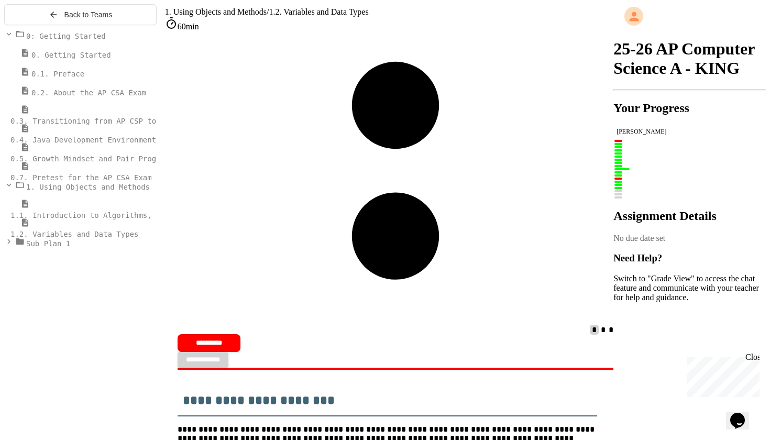
scroll to position [8411, 0]
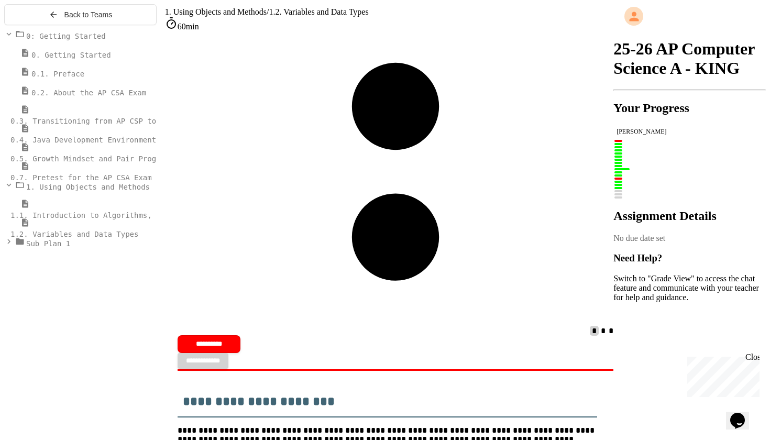
click at [47, 248] on span "Sub Plan 1" at bounding box center [48, 243] width 44 height 8
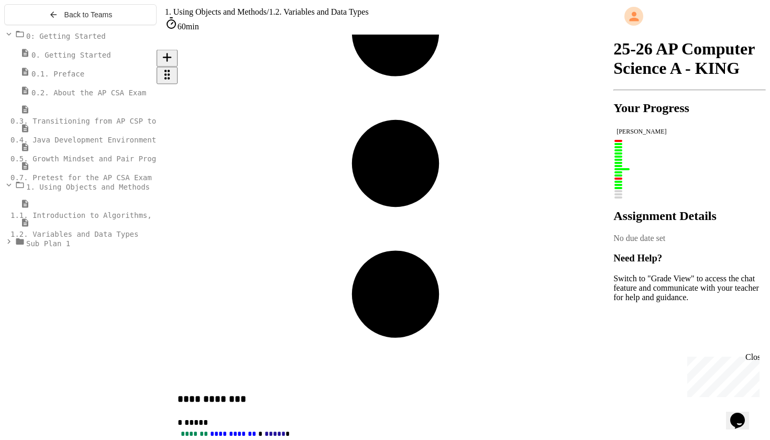
scroll to position [6932, 0]
